Goal: Transaction & Acquisition: Purchase product/service

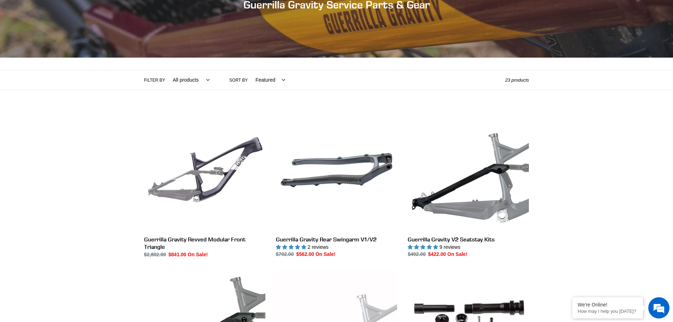
scroll to position [106, 0]
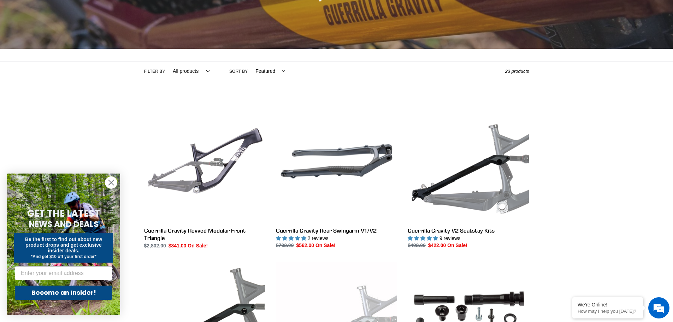
click at [110, 182] on circle "Close dialog" at bounding box center [111, 183] width 12 height 12
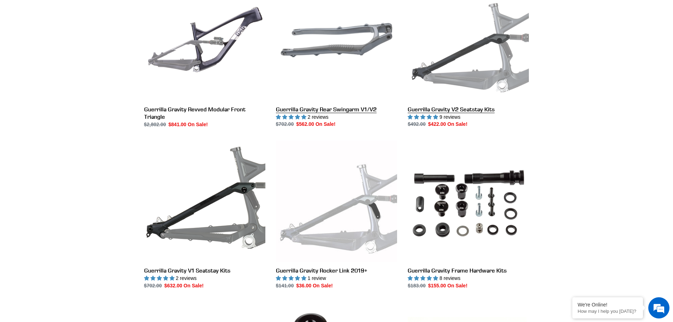
scroll to position [247, 0]
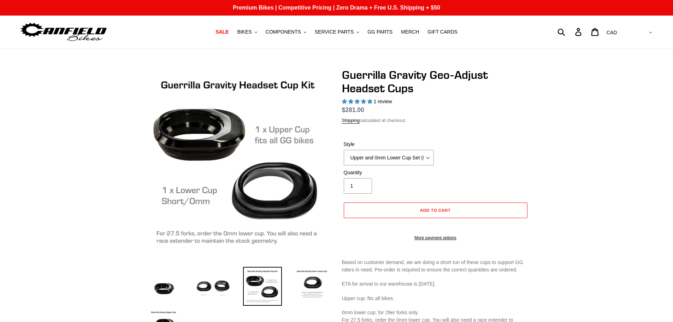
select select "highest-rating"
click at [427, 158] on select "Upper and 0mm Lower Cup Set (ETA 7/25/25) Upper Cup (ETA 7/25/25) 0mm Lower Cup…" at bounding box center [389, 158] width 90 height 16
select select "0mm Lower Cup (ETA 7/25/25)"
click at [344, 150] on select "Upper and 0mm Lower Cup Set (ETA 7/25/25) Upper Cup (ETA 7/25/25) 0mm Lower Cup…" at bounding box center [389, 158] width 90 height 16
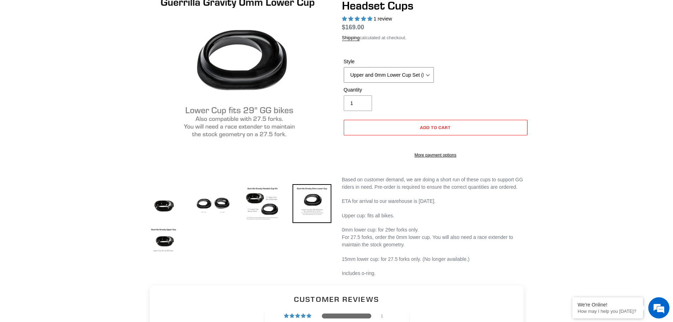
scroll to position [106, 0]
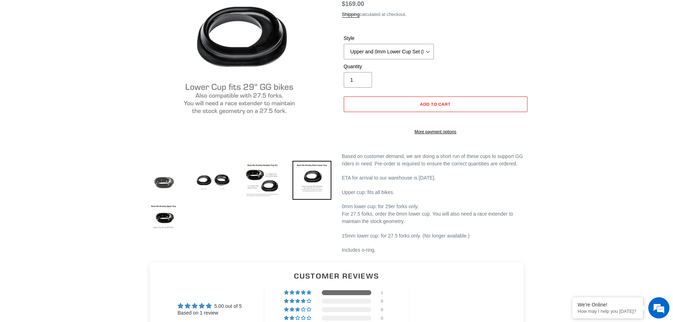
click at [157, 181] on img at bounding box center [163, 180] width 39 height 39
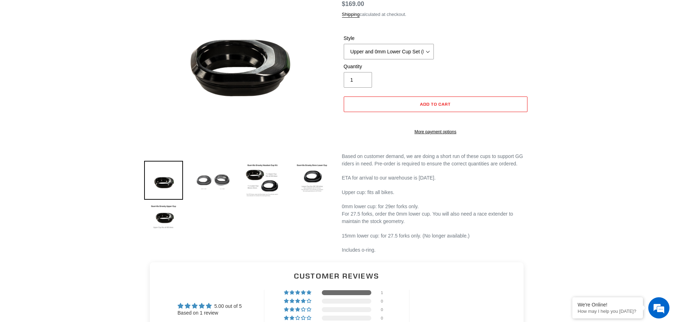
click at [203, 179] on img at bounding box center [212, 180] width 39 height 39
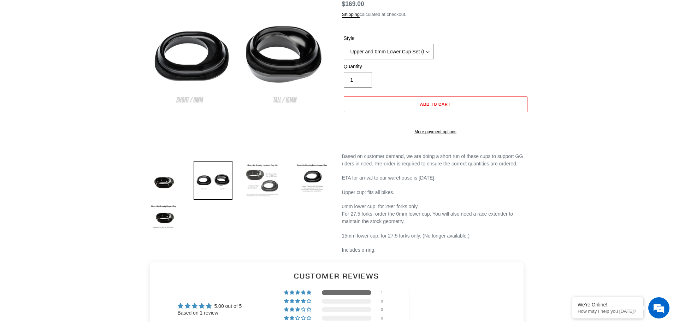
click at [253, 186] on img at bounding box center [262, 180] width 39 height 39
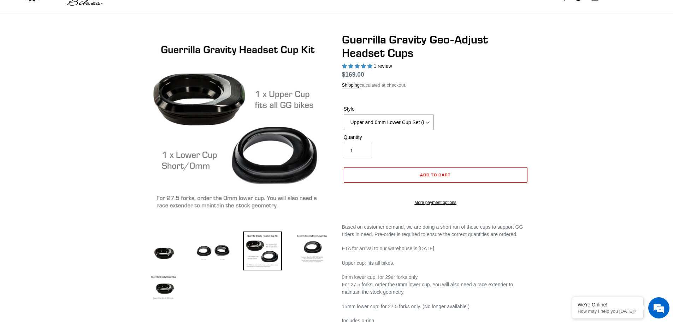
scroll to position [71, 0]
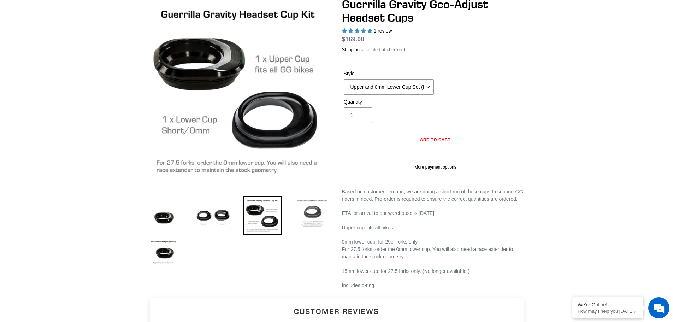
click at [310, 213] on img at bounding box center [311, 215] width 39 height 39
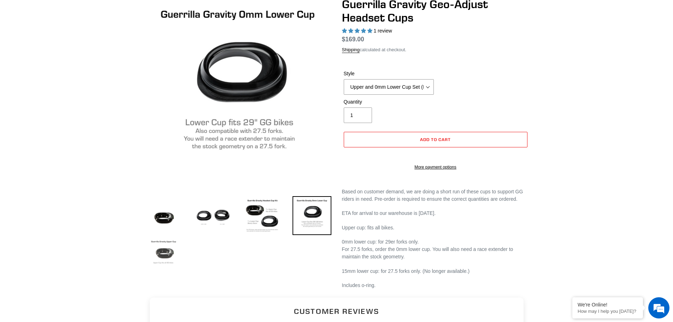
click at [163, 250] on img at bounding box center [163, 256] width 39 height 39
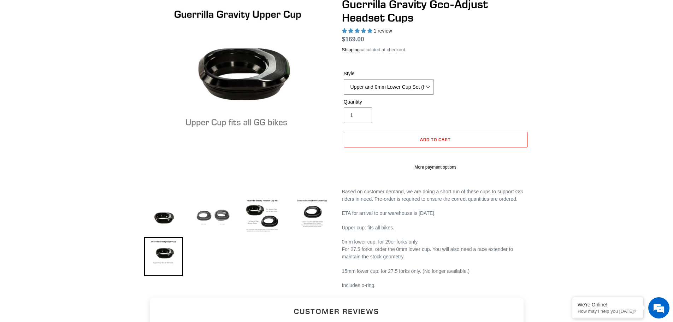
click at [223, 219] on img at bounding box center [212, 215] width 39 height 39
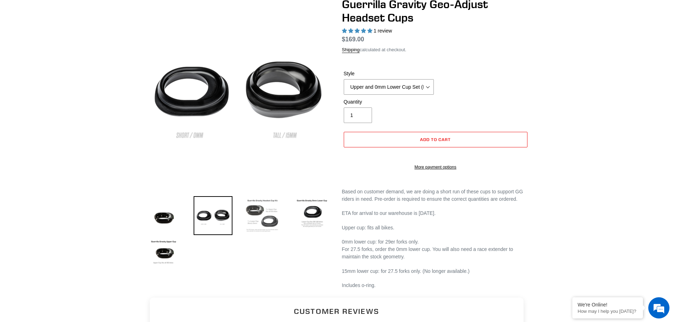
click at [261, 218] on img at bounding box center [262, 215] width 39 height 39
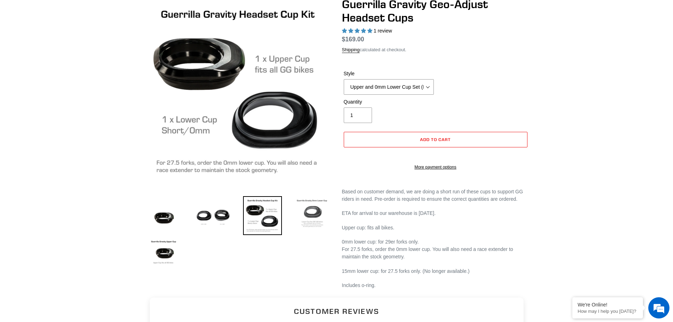
click at [314, 217] on img at bounding box center [311, 215] width 39 height 39
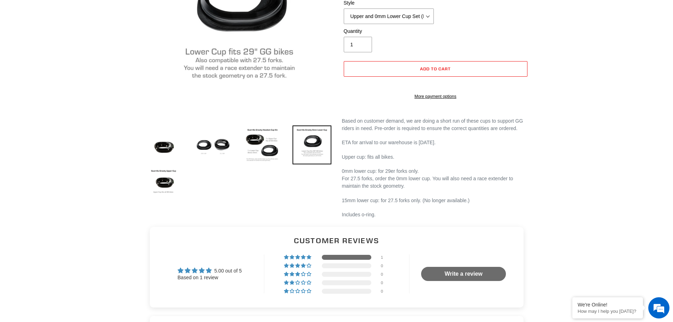
scroll to position [0, 0]
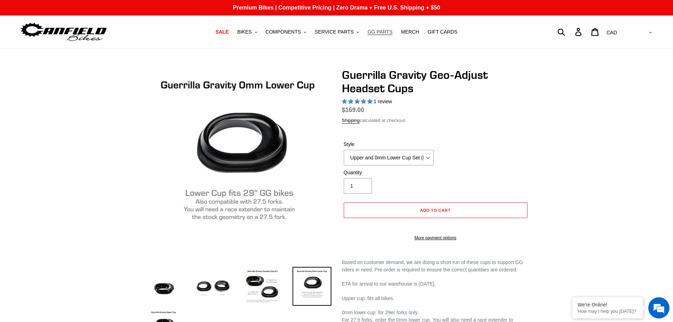
click at [376, 32] on span "GG PARTS" at bounding box center [379, 32] width 25 height 6
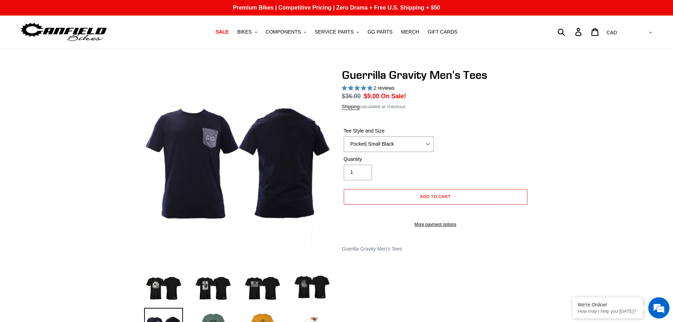
select select "highest-rating"
click at [432, 141] on select "Let It Rip | Small Green Let It Rip | Medium Green Megatrail | Small Black Mega…" at bounding box center [389, 144] width 90 height 16
click at [429, 140] on select "Let It Rip | Small Green Let It Rip | Medium Green Megatrail | Small Black Mega…" at bounding box center [389, 144] width 90 height 16
click at [344, 136] on select "Let It Rip | Small Green Let It Rip | Medium Green Megatrail | Small Black Mega…" at bounding box center [389, 144] width 90 height 16
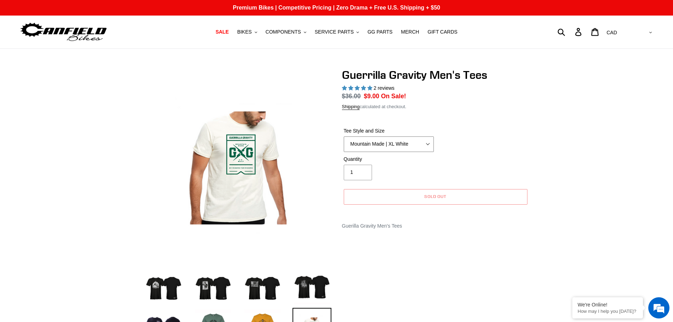
click at [428, 142] on select "Let It Rip | Small Green Let It Rip | Medium Green Megatrail | Small Black Mega…" at bounding box center [389, 144] width 90 height 16
click at [523, 129] on div "Tee Style and Size Let It Rip | Small Green Let It Rip | Medium Green Megatrail…" at bounding box center [435, 141] width 187 height 28
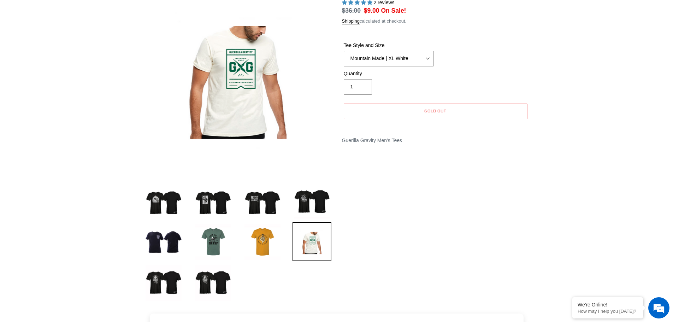
scroll to position [106, 0]
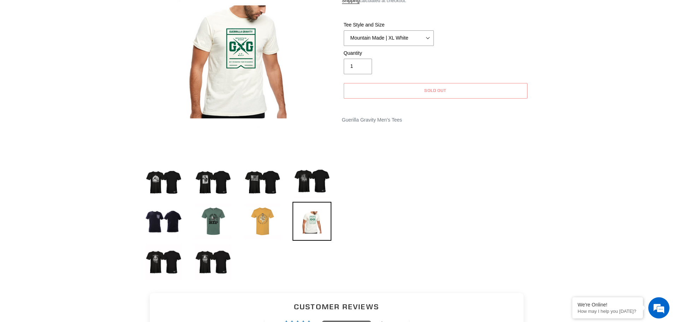
drag, startPoint x: 257, startPoint y: 223, endPoint x: 262, endPoint y: 219, distance: 6.5
click at [258, 222] on img at bounding box center [262, 221] width 39 height 39
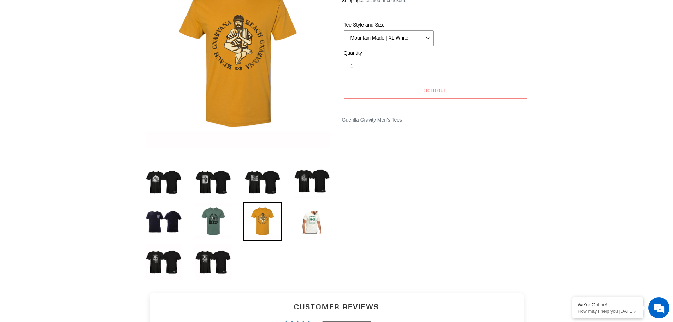
scroll to position [0, 0]
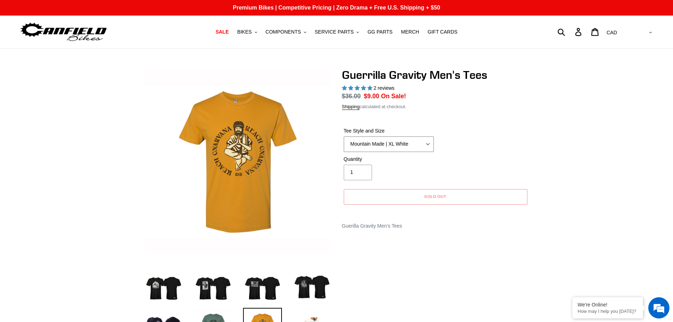
click at [428, 143] on select "Let It Rip | Small Green Let It Rip | Medium Green Megatrail | Small Black Mega…" at bounding box center [389, 144] width 90 height 16
select select "Reach Gnarvana | XXL Gold"
click at [344, 136] on select "Let It Rip | Small Green Let It Rip | Medium Green Megatrail | Small Black Mega…" at bounding box center [389, 144] width 90 height 16
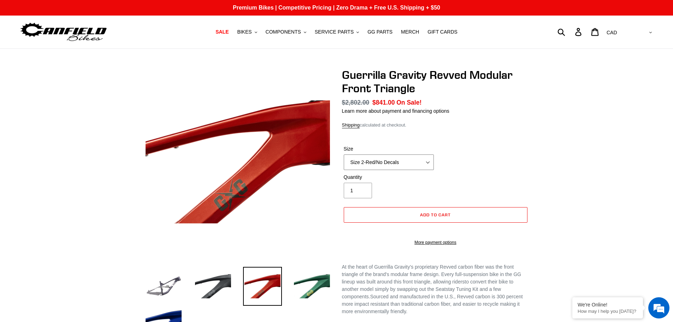
click at [427, 161] on select "Size 2-Gloss Black/No Decals Size 2-Black/Red Decals Size 2-Black/Silver Decals…" at bounding box center [389, 162] width 90 height 16
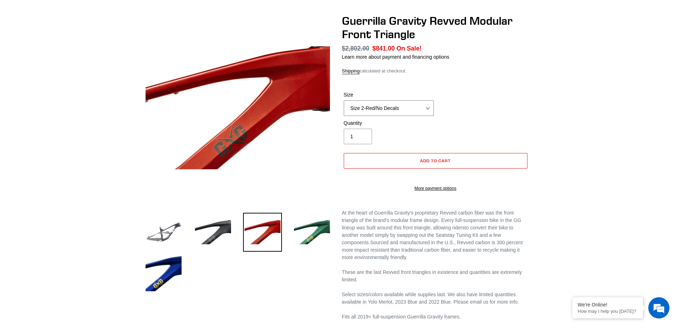
scroll to position [177, 0]
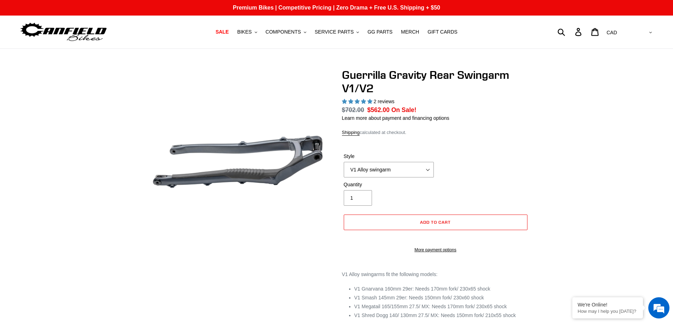
select select "highest-rating"
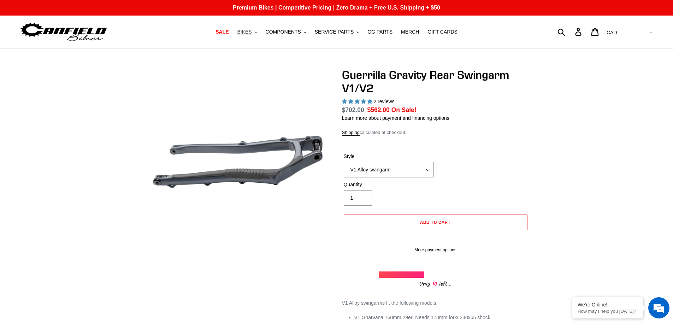
click at [260, 32] on button "BIKES .cls-1{fill:#231f20}" at bounding box center [246, 32] width 27 height 10
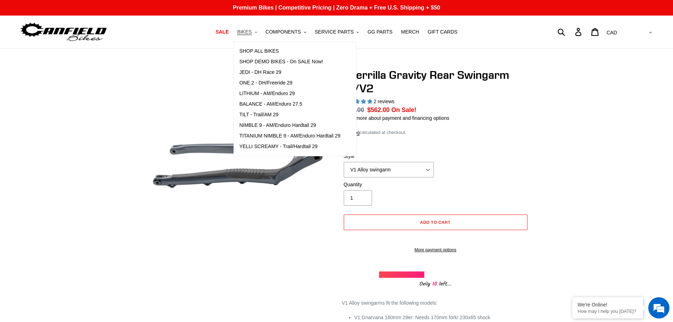
click at [260, 32] on button "BIKES .cls-1{fill:#231f20}" at bounding box center [246, 32] width 27 height 10
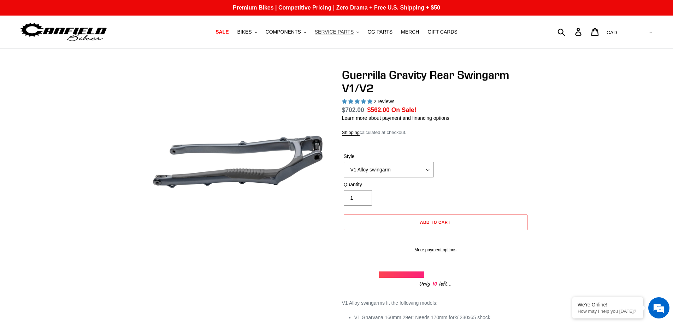
click at [352, 33] on button "SERVICE PARTS .cls-1{fill:#231f20}" at bounding box center [336, 32] width 51 height 10
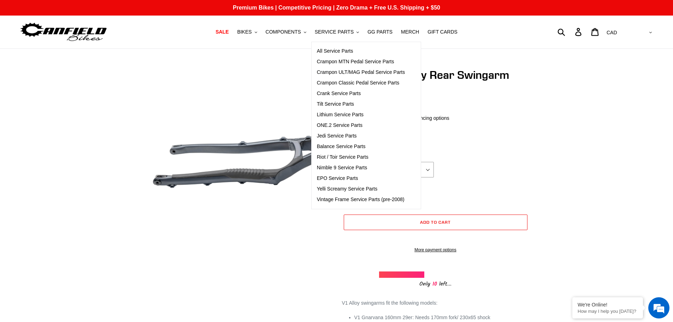
click at [596, 121] on div "Guerrilla Gravity Rear Swingarm V1/V2 2 reviews Regular price $702.00 Sale pric…" at bounding box center [336, 247] width 673 height 358
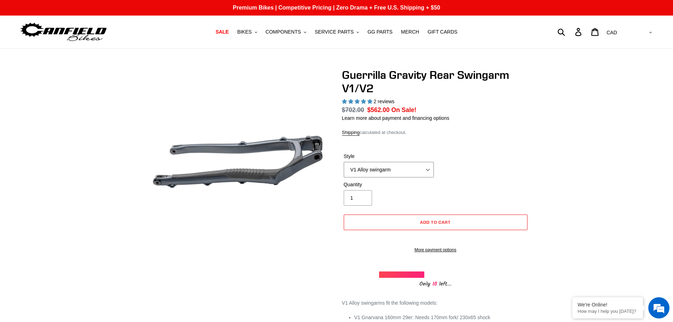
click at [426, 168] on select "V1 Alloy swingarm V2 Revved Carbon swingarm" at bounding box center [389, 170] width 90 height 16
click at [562, 160] on div "Guerrilla Gravity Rear Swingarm V1/V2 2 reviews Regular price $702.00 Sale pric…" at bounding box center [336, 247] width 673 height 358
click at [426, 169] on select "V1 Alloy swingarm V2 Revved Carbon swingarm" at bounding box center [389, 170] width 90 height 16
click at [344, 162] on select "V1 Alloy swingarm V2 Revved Carbon swingarm" at bounding box center [389, 170] width 90 height 16
click at [431, 169] on select "V1 Alloy swingarm V2 Revved Carbon swingarm" at bounding box center [389, 170] width 90 height 16
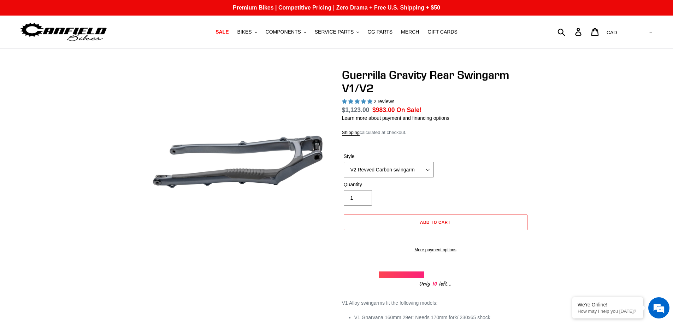
select select "V1 Alloy swingarm"
click at [344, 162] on select "V1 Alloy swingarm V2 Revved Carbon swingarm" at bounding box center [389, 170] width 90 height 16
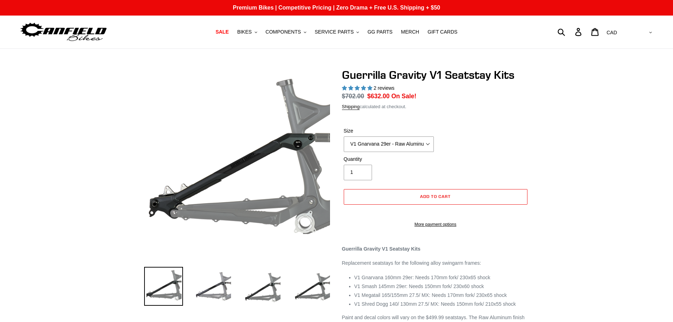
select select "highest-rating"
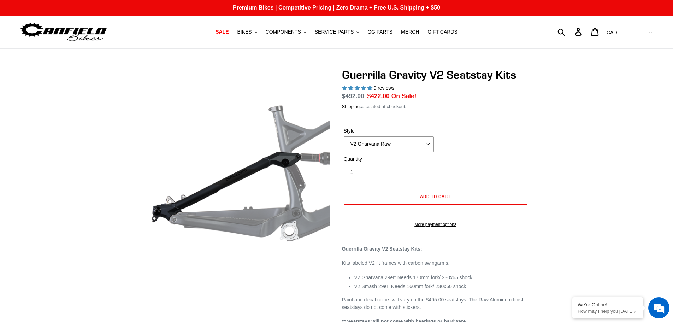
select select "highest-rating"
click at [380, 32] on span "GG PARTS" at bounding box center [379, 32] width 25 height 6
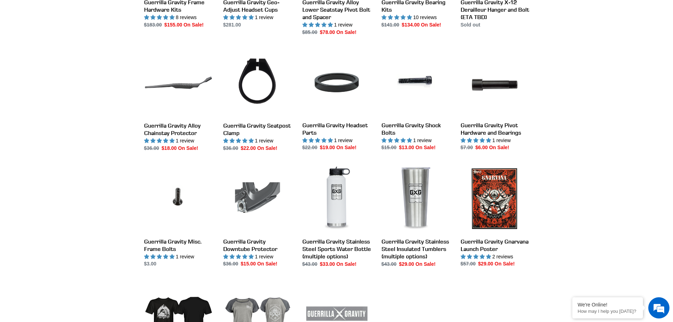
scroll to position [565, 0]
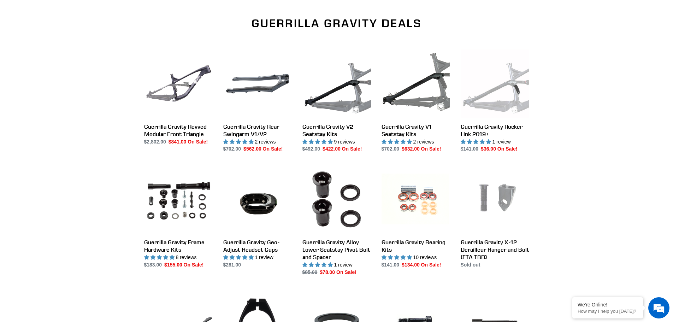
scroll to position [177, 0]
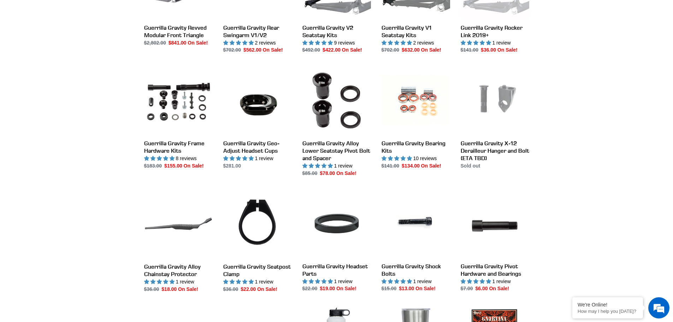
scroll to position [318, 0]
